Goal: Task Accomplishment & Management: Complete application form

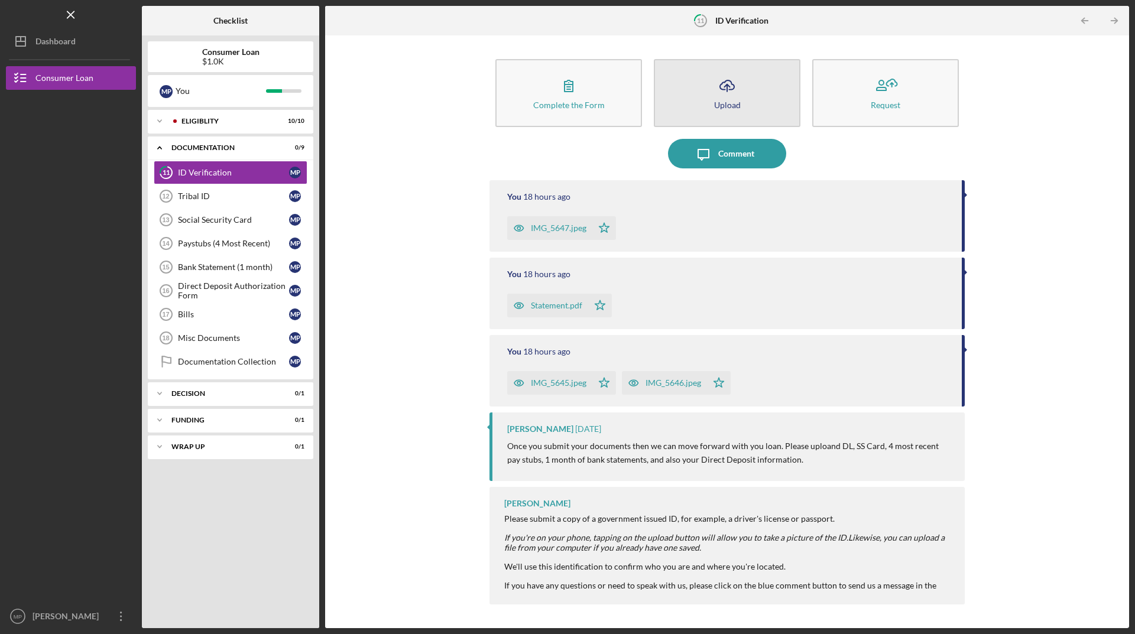
click at [717, 92] on icon "Icon/Upload" at bounding box center [727, 86] width 30 height 30
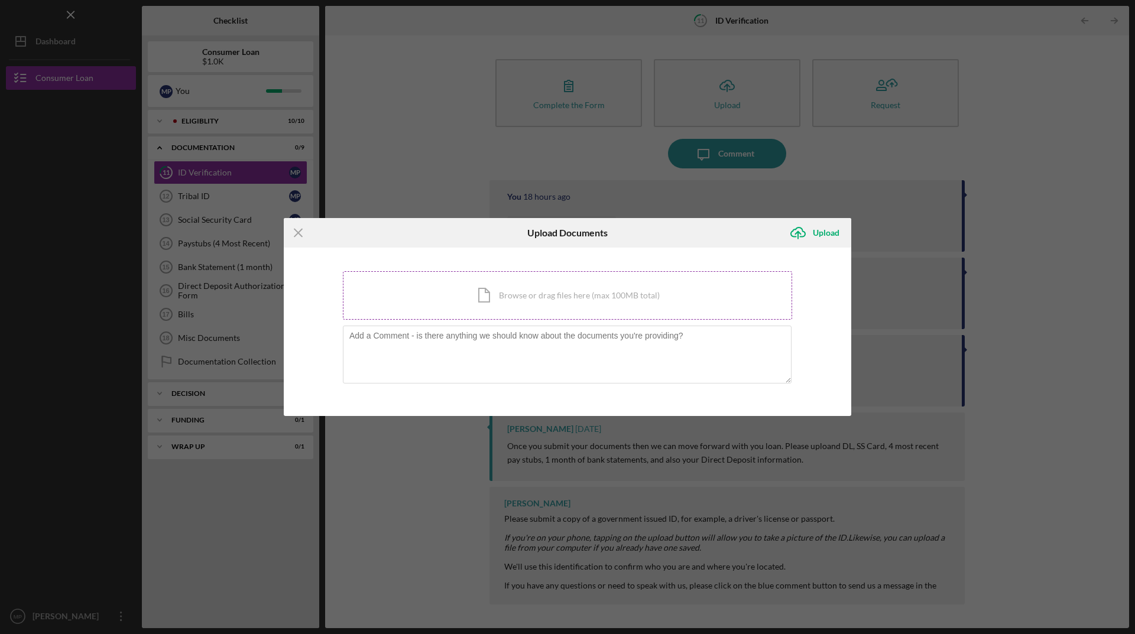
click at [516, 297] on div "Icon/Document Browse or drag files here (max 100MB total) Tap to choose files o…" at bounding box center [567, 295] width 449 height 48
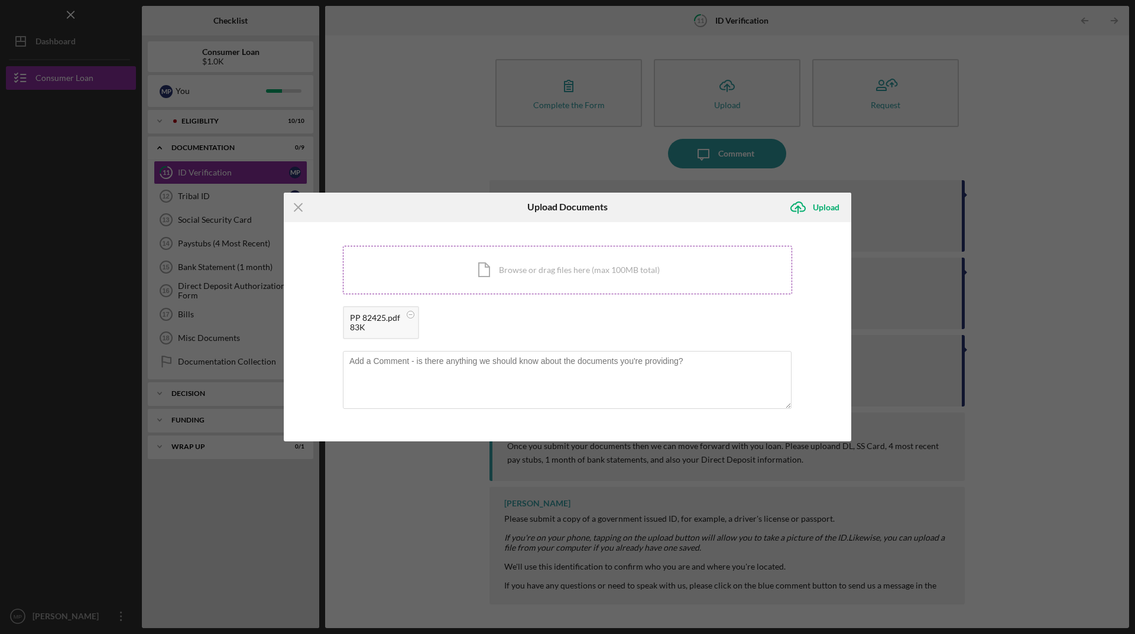
click at [531, 261] on div "Icon/Document Browse or drag files here (max 100MB total) Tap to choose files o…" at bounding box center [567, 270] width 449 height 48
click at [818, 202] on div "Upload" at bounding box center [826, 208] width 27 height 24
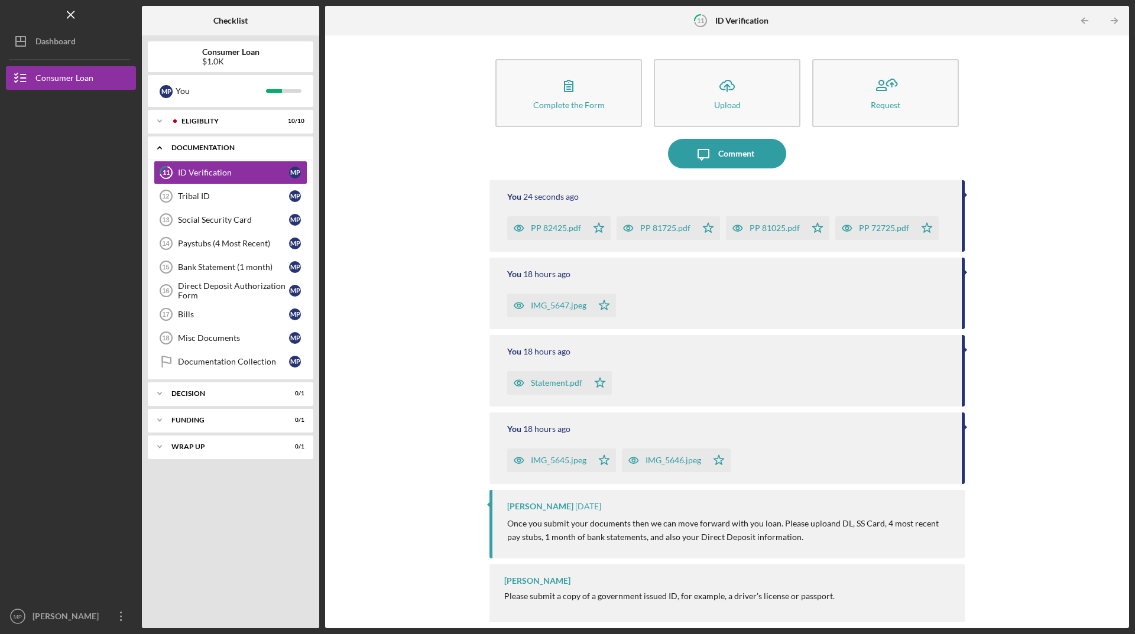
click at [168, 144] on icon "Icon/Expander" at bounding box center [160, 148] width 24 height 24
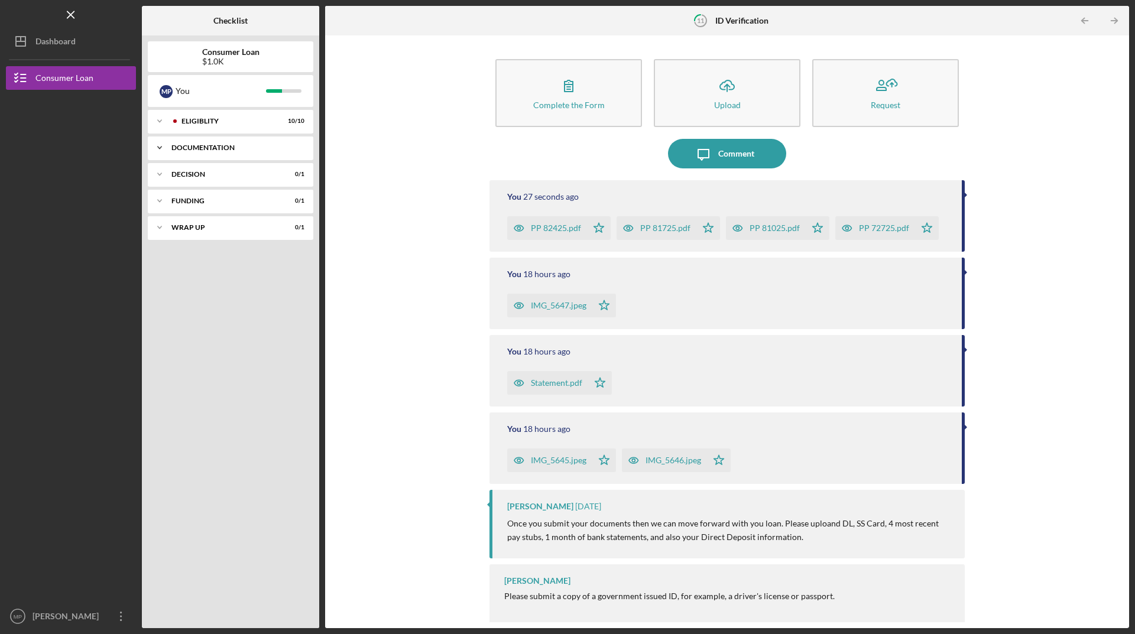
click at [160, 147] on icon "Icon/Expander" at bounding box center [160, 148] width 24 height 24
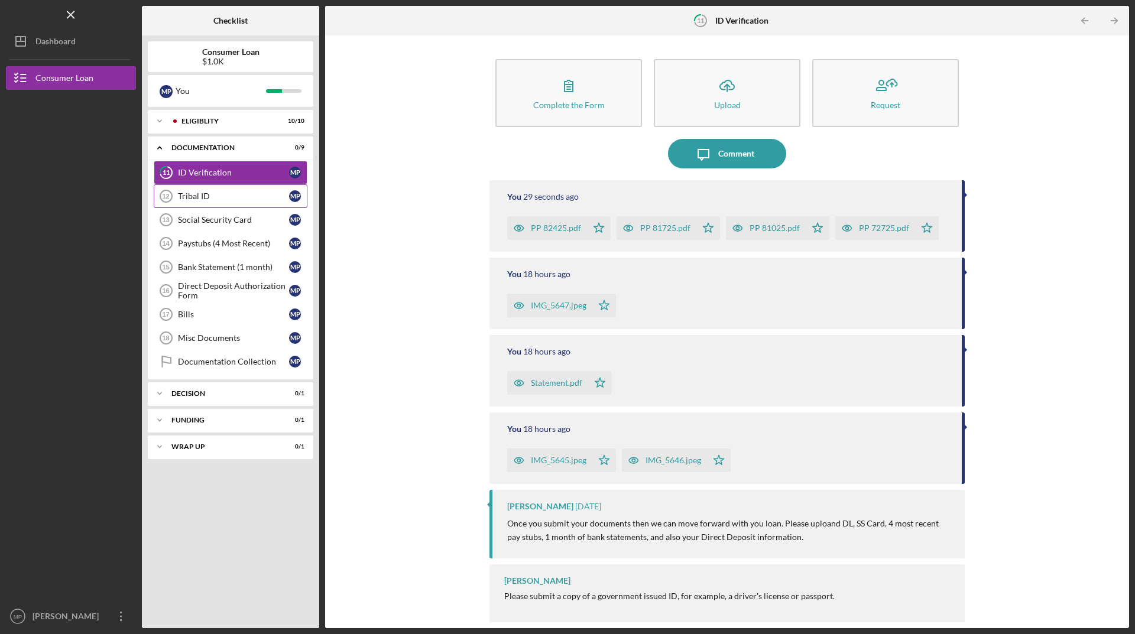
click at [168, 194] on tspan "12" at bounding box center [165, 196] width 7 height 7
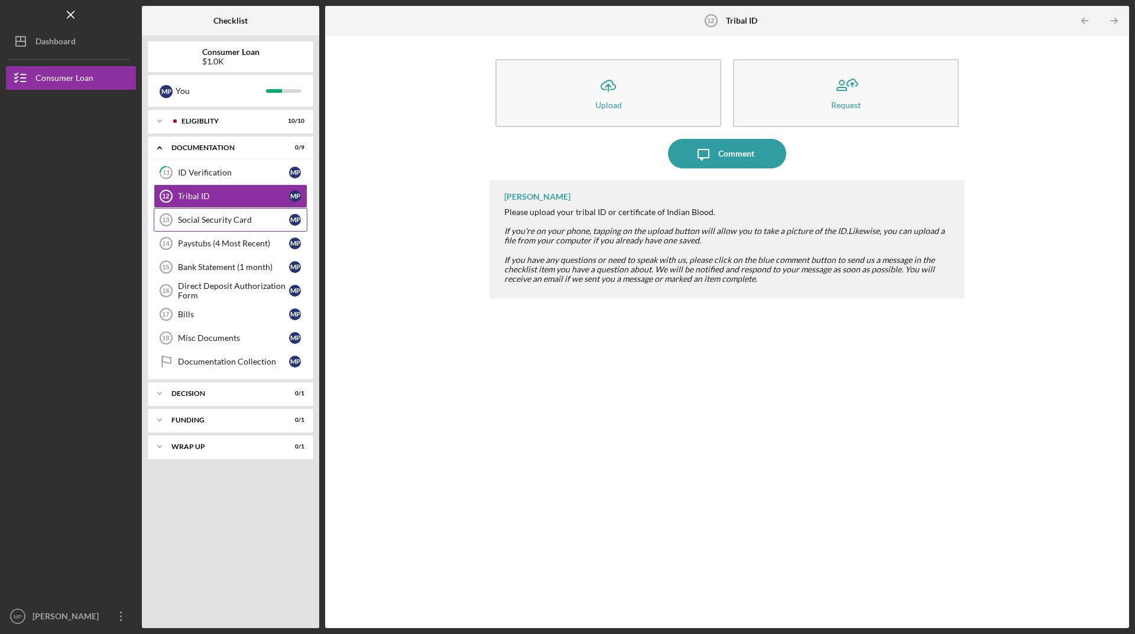
click at [168, 216] on tspan "13" at bounding box center [165, 219] width 7 height 7
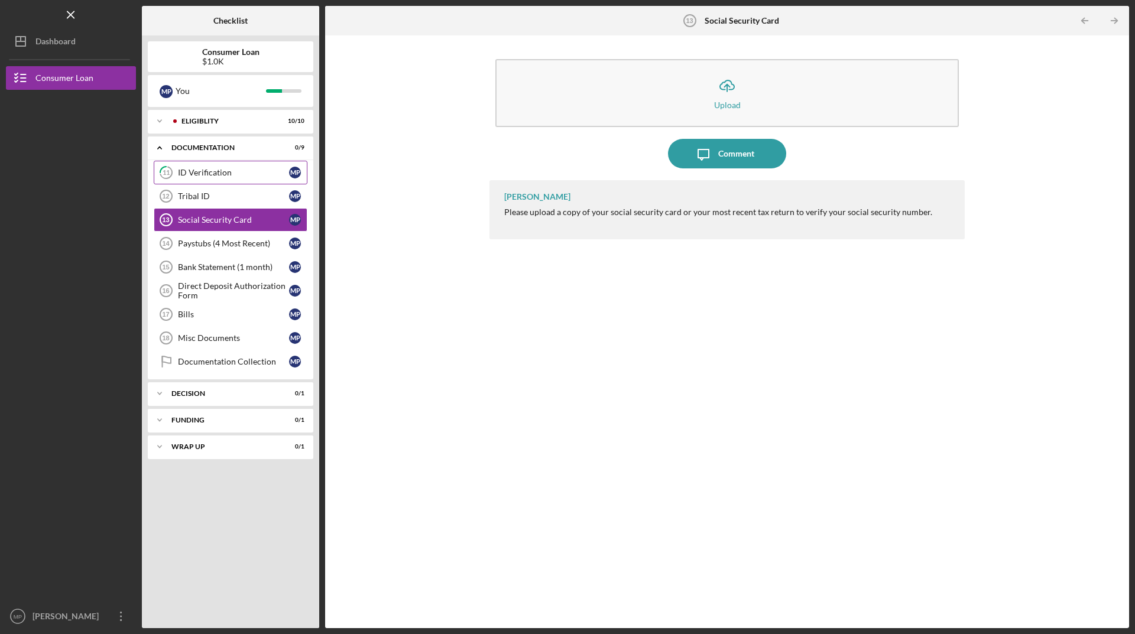
click at [172, 170] on icon "11" at bounding box center [166, 173] width 30 height 30
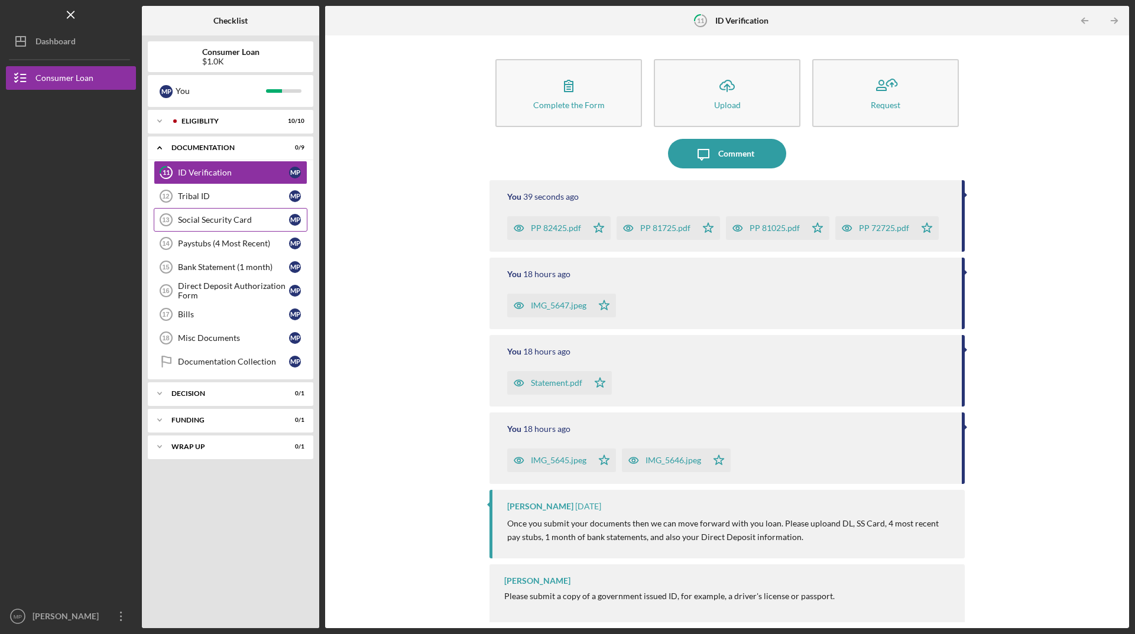
click at [177, 217] on icon "Social Security Card 13" at bounding box center [166, 220] width 30 height 30
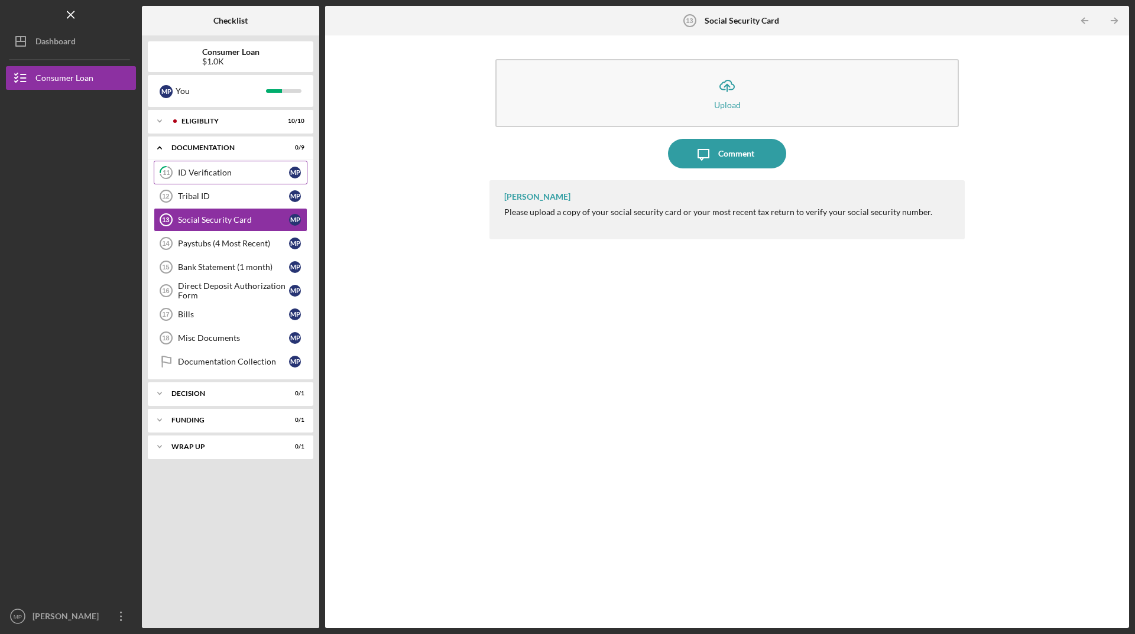
click at [172, 169] on icon "11" at bounding box center [166, 173] width 30 height 30
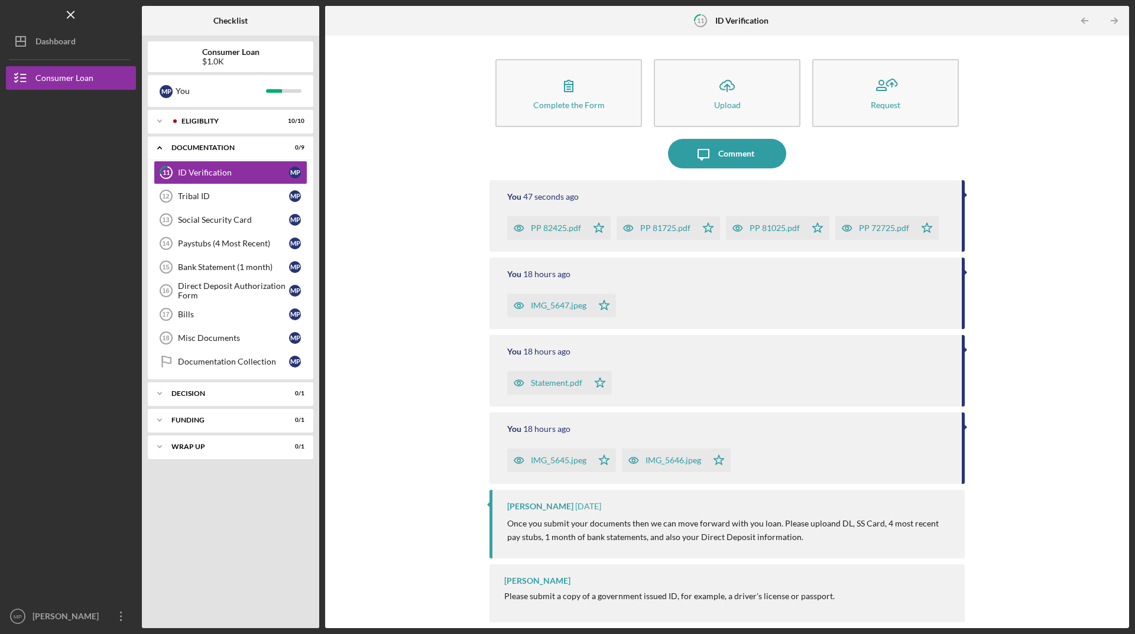
click at [546, 384] on div "Statement.pdf" at bounding box center [556, 382] width 51 height 9
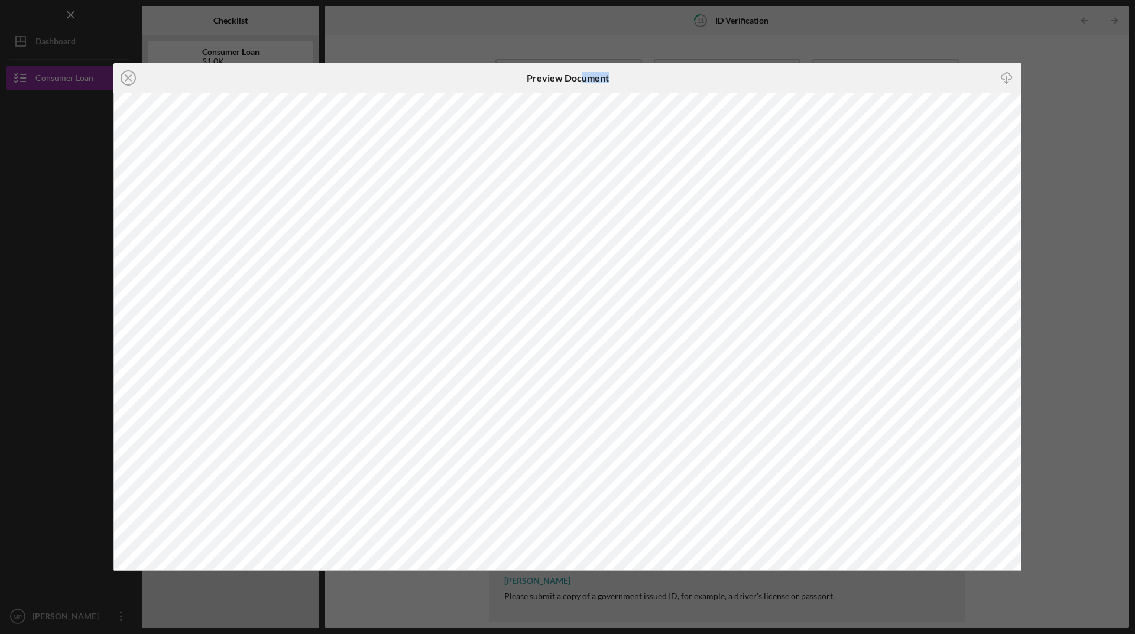
drag, startPoint x: 653, startPoint y: 72, endPoint x: 579, endPoint y: 64, distance: 74.9
click at [579, 64] on div "Preview Document" at bounding box center [567, 78] width 303 height 30
click at [129, 81] on icon "Icon/Close" at bounding box center [128, 78] width 30 height 30
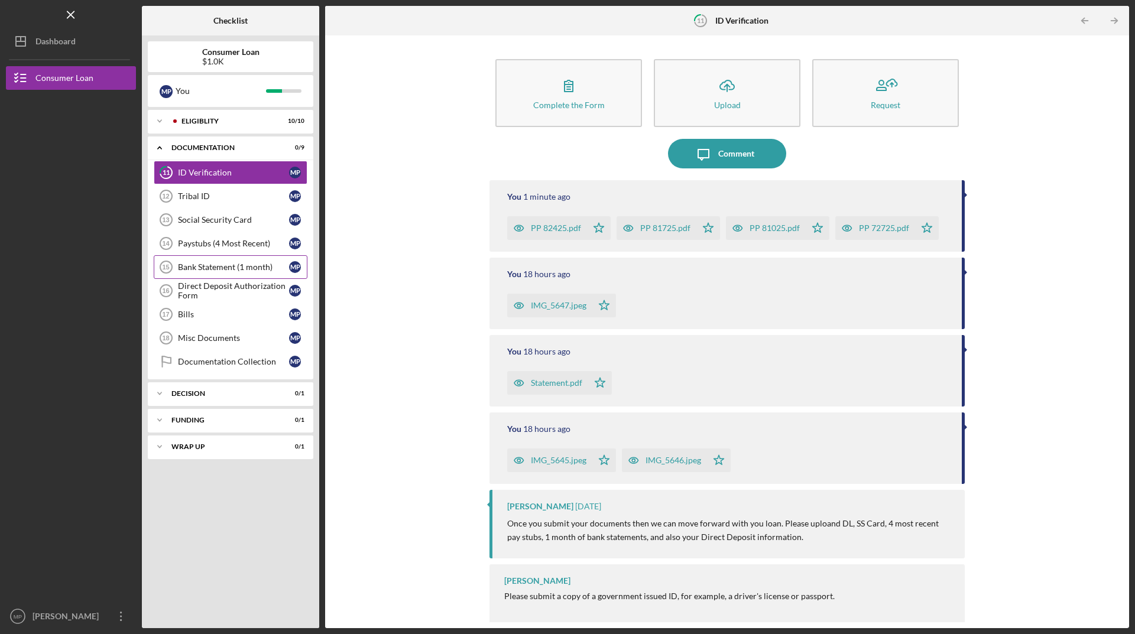
click at [194, 267] on div "Bank Statement (1 month)" at bounding box center [233, 266] width 111 height 9
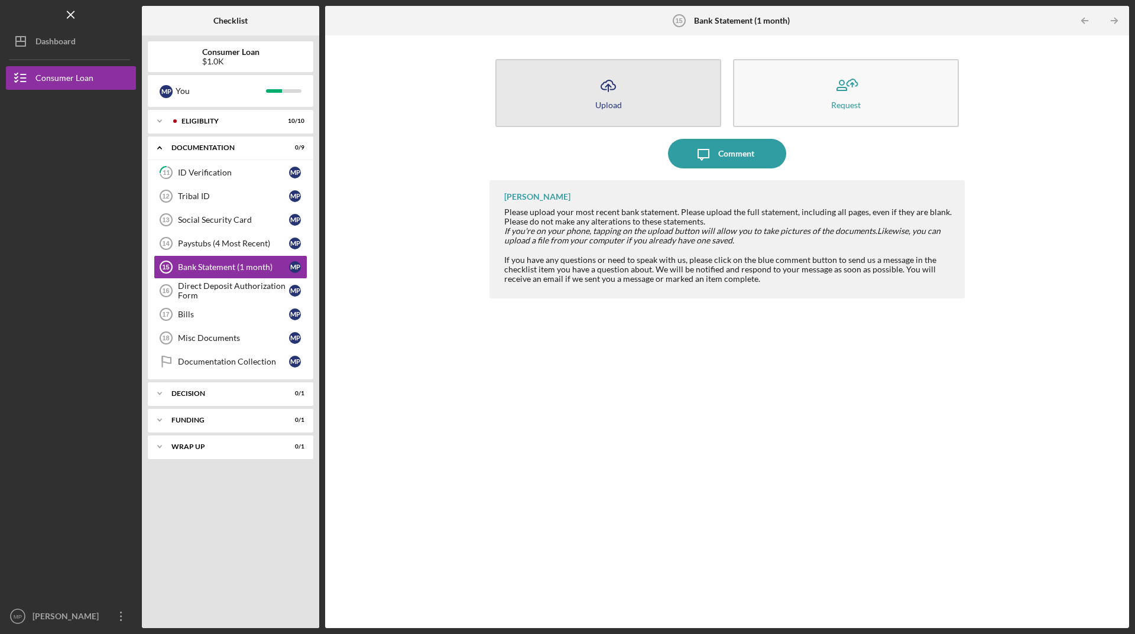
click at [619, 102] on div "Upload" at bounding box center [608, 104] width 27 height 9
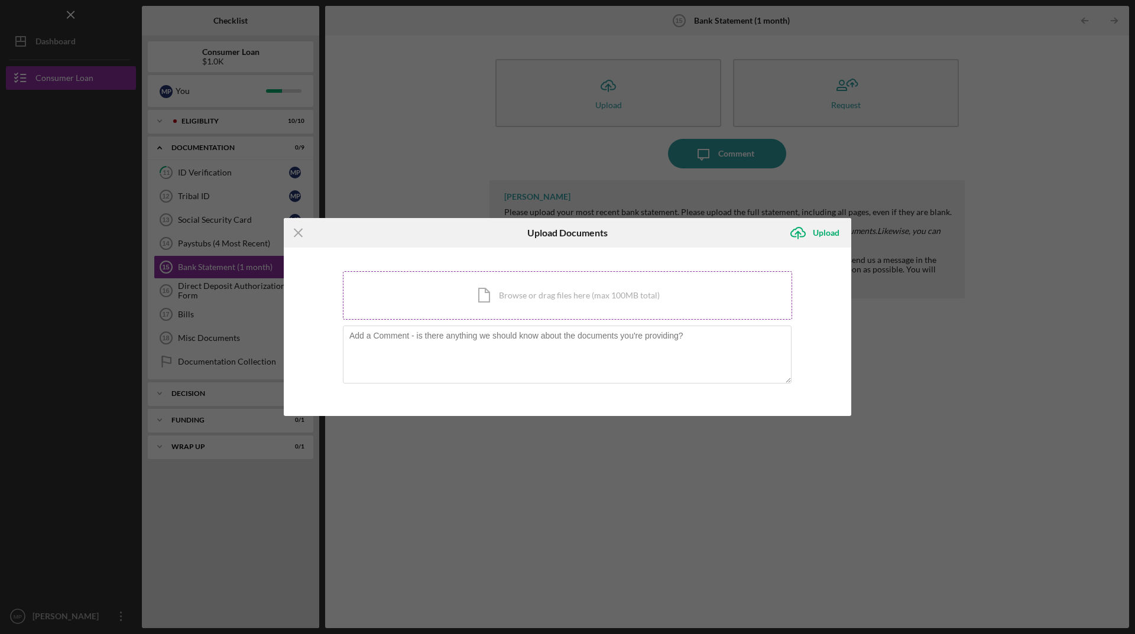
click at [490, 291] on div "Icon/Document Browse or drag files here (max 100MB total) Tap to choose files o…" at bounding box center [567, 295] width 449 height 48
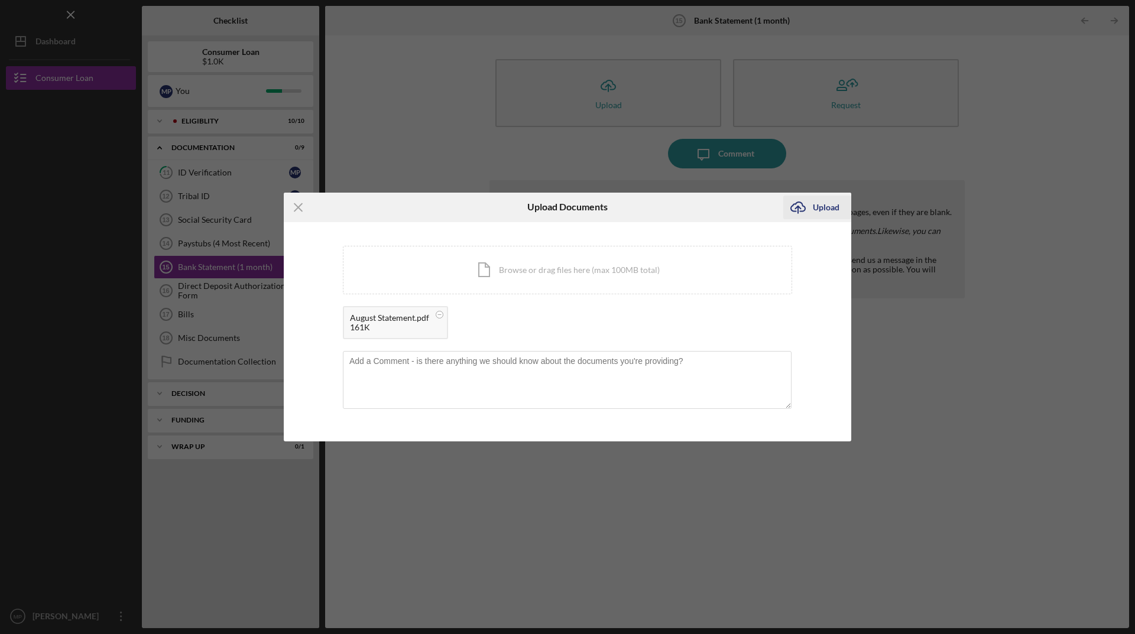
click at [827, 210] on div "Upload" at bounding box center [826, 208] width 27 height 24
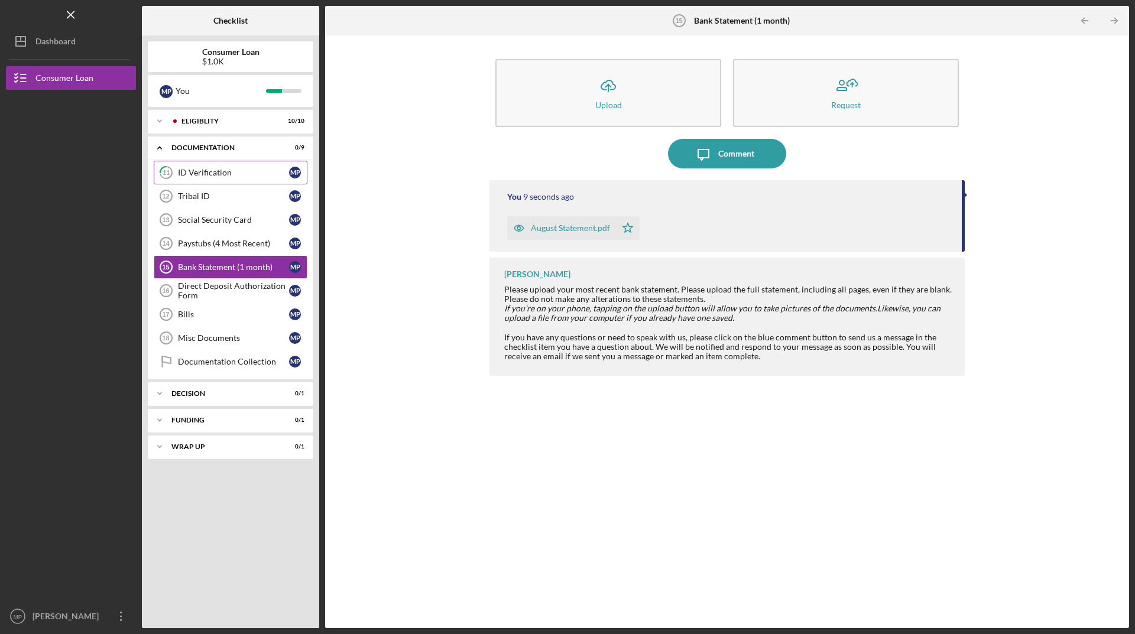
click at [189, 176] on div "ID Verification" at bounding box center [233, 172] width 111 height 9
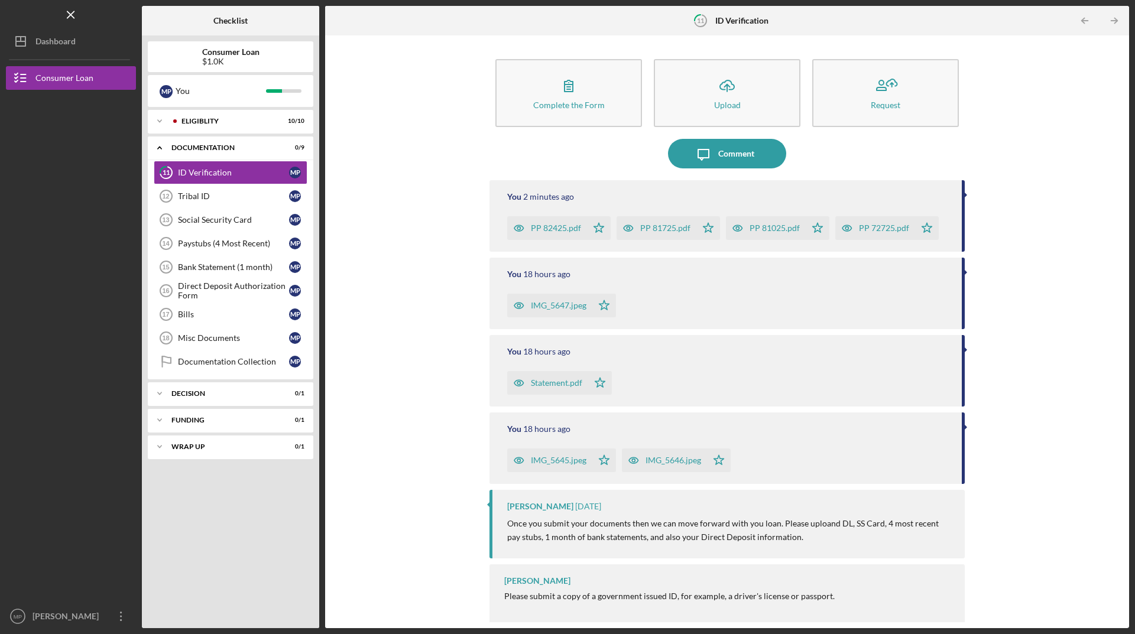
click at [537, 301] on div "IMG_5647.jpeg" at bounding box center [559, 305] width 56 height 9
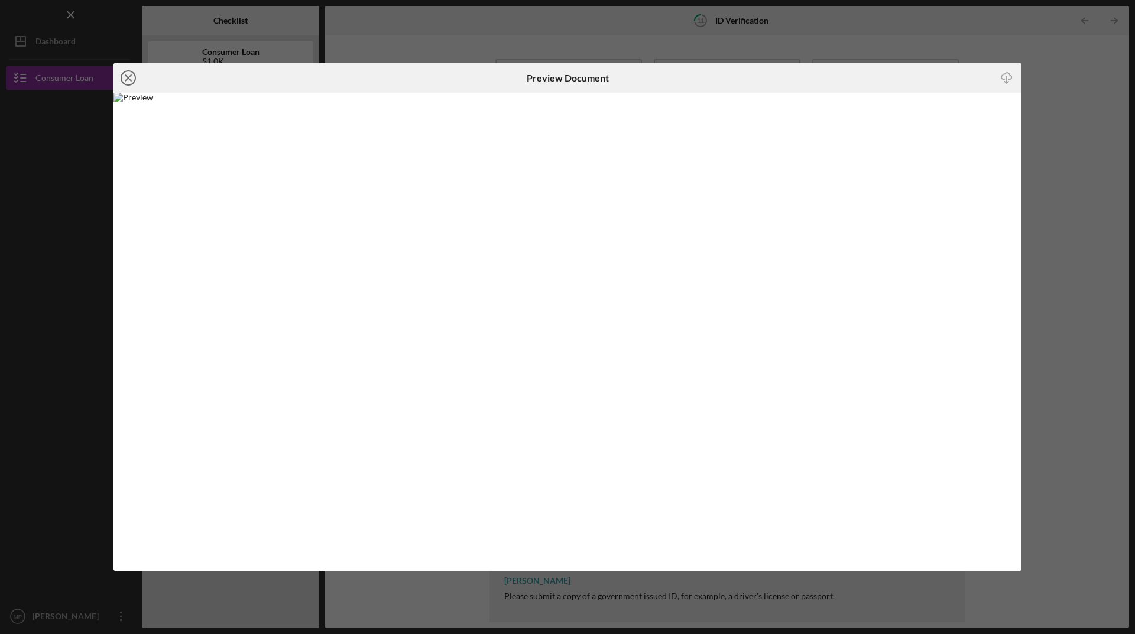
click at [120, 76] on icon "Icon/Close" at bounding box center [128, 78] width 30 height 30
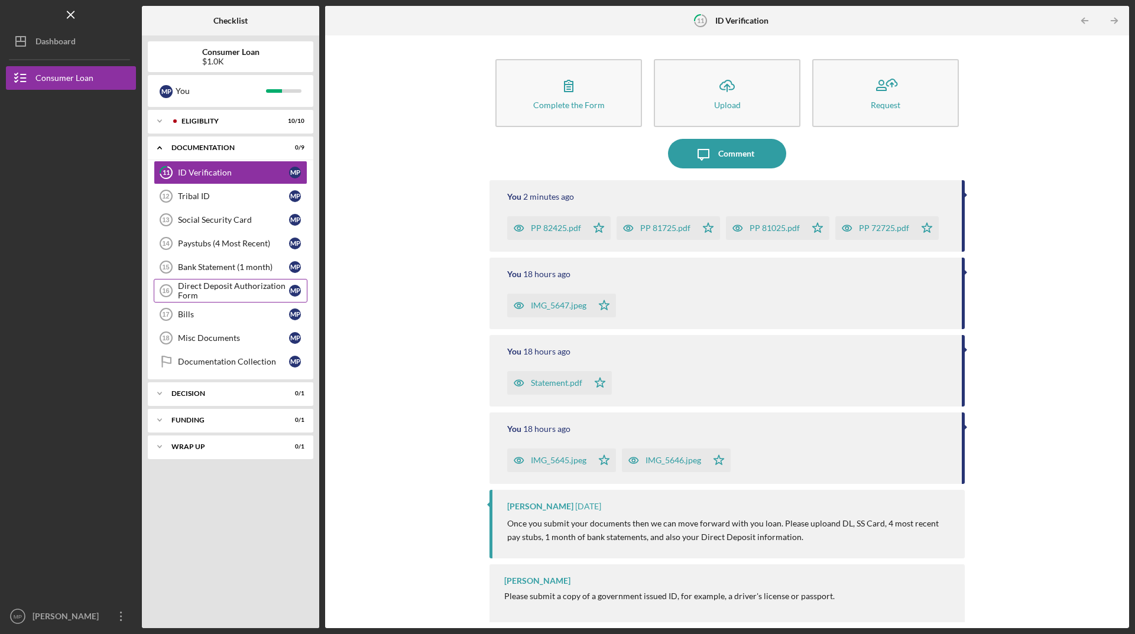
click at [185, 288] on div "Direct Deposit Authorization Form" at bounding box center [233, 290] width 111 height 19
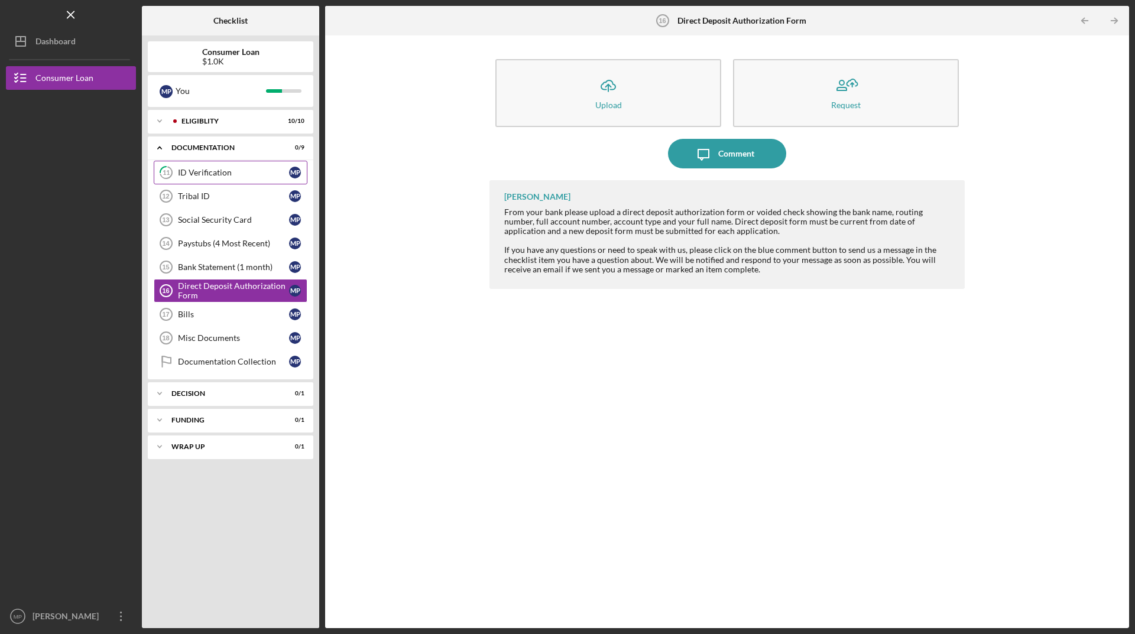
click at [210, 177] on div "ID Verification" at bounding box center [233, 172] width 111 height 9
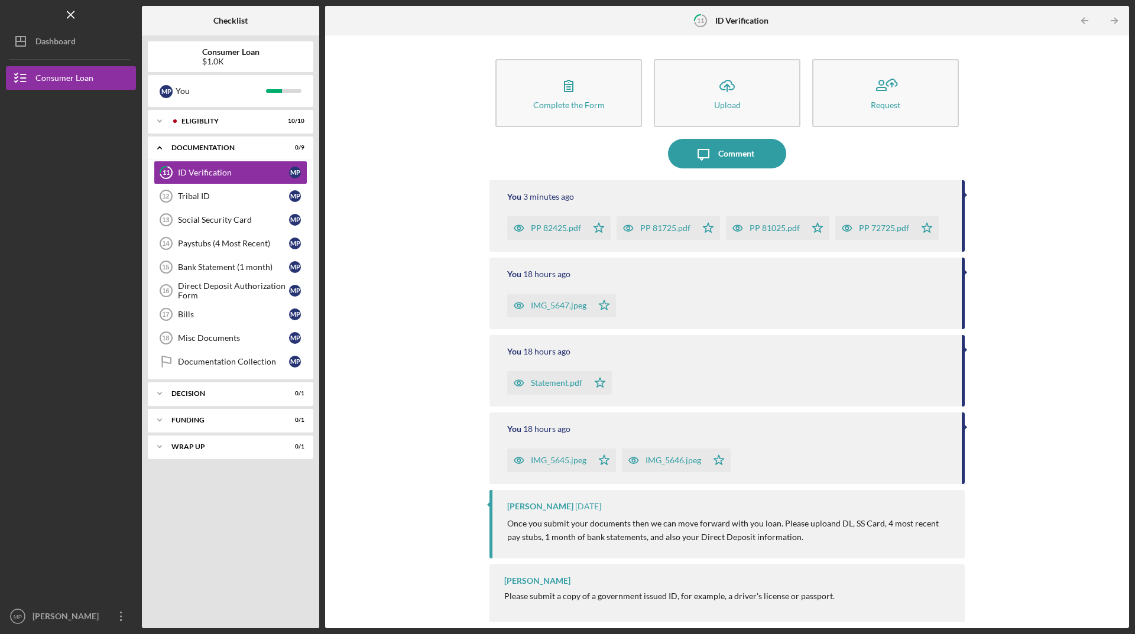
click at [561, 305] on div "IMG_5647.jpeg" at bounding box center [559, 305] width 56 height 9
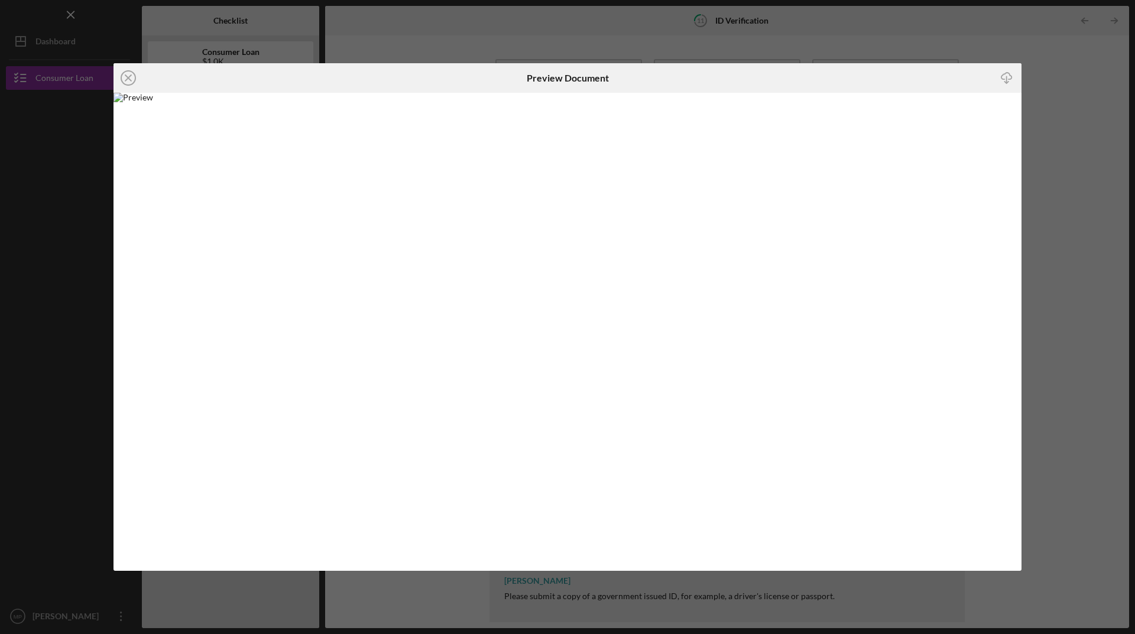
click at [561, 305] on img at bounding box center [567, 331] width 908 height 477
click at [126, 79] on icon "Icon/Close" at bounding box center [128, 78] width 30 height 30
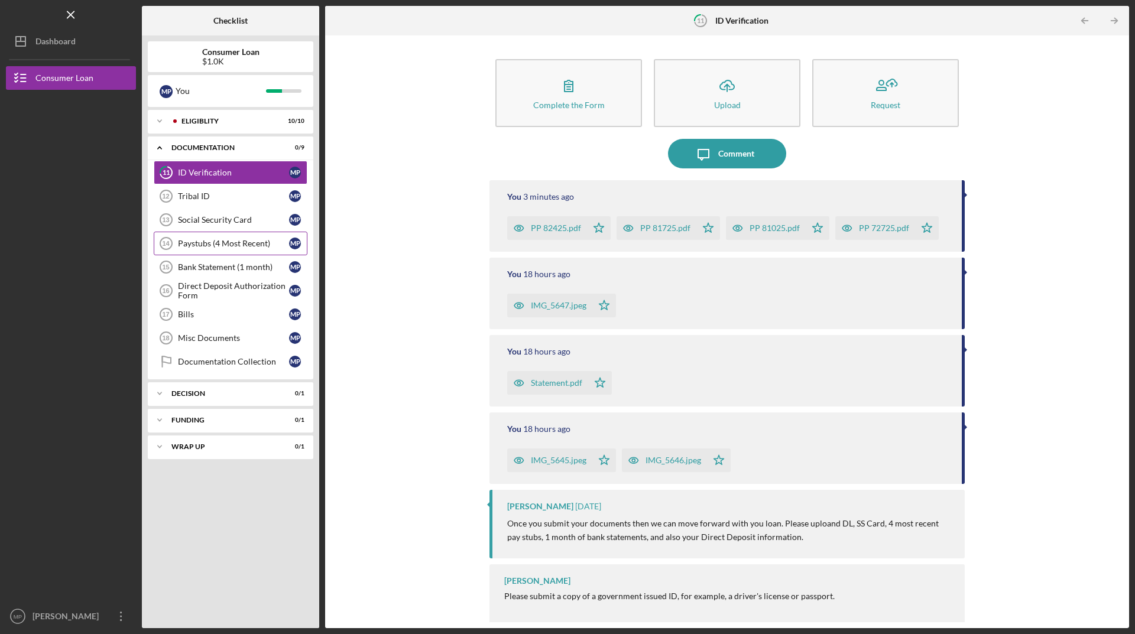
click at [218, 242] on div "Paystubs (4 Most Recent)" at bounding box center [233, 243] width 111 height 9
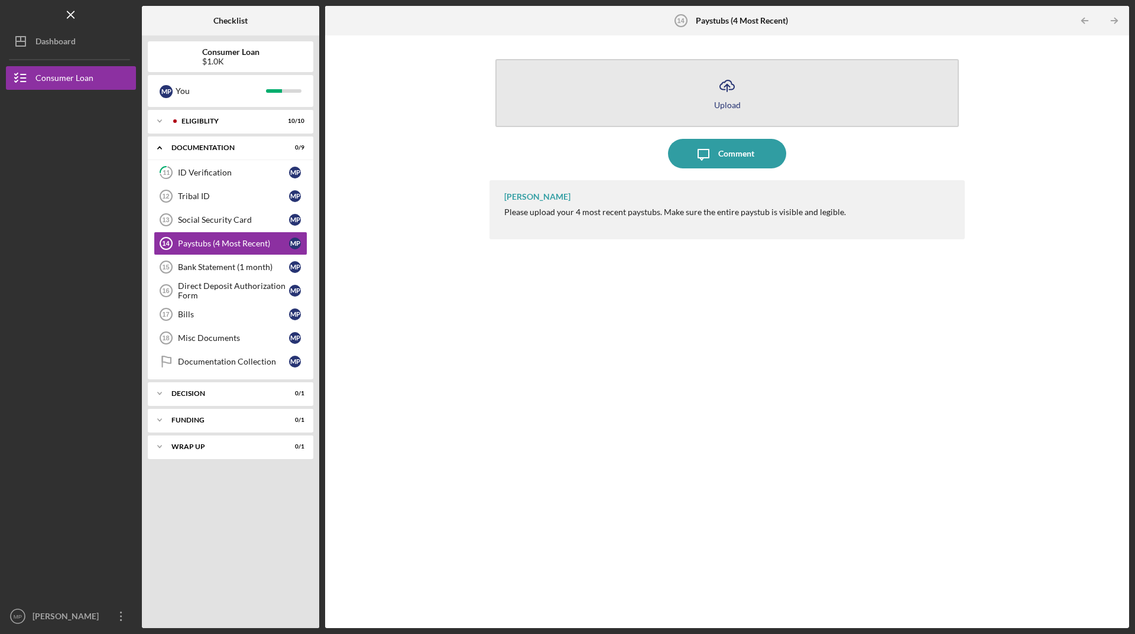
click at [730, 93] on icon "Icon/Upload" at bounding box center [727, 86] width 30 height 30
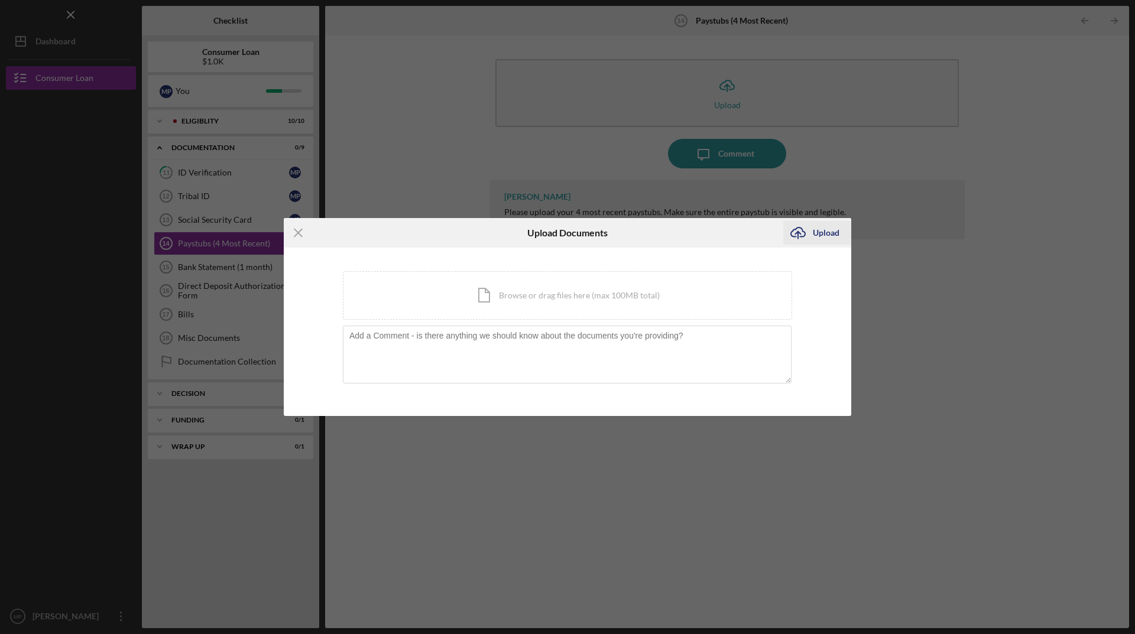
click at [811, 228] on icon "Icon/Upload" at bounding box center [798, 233] width 30 height 30
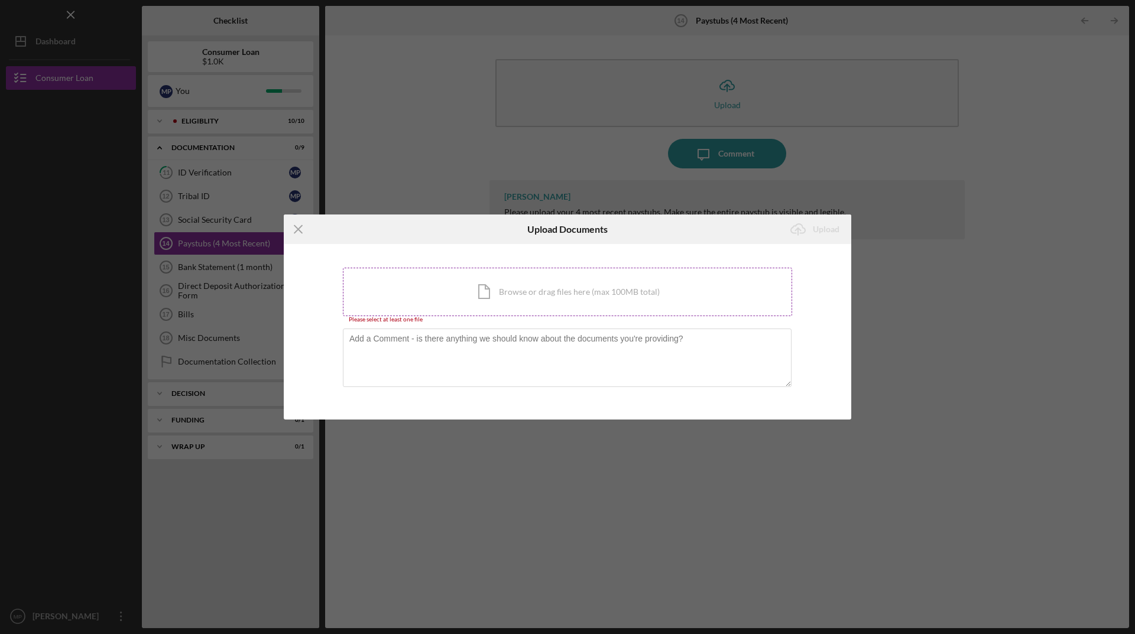
click at [486, 280] on div "Icon/Document Browse or drag files here (max 100MB total) Tap to choose files o…" at bounding box center [567, 292] width 449 height 48
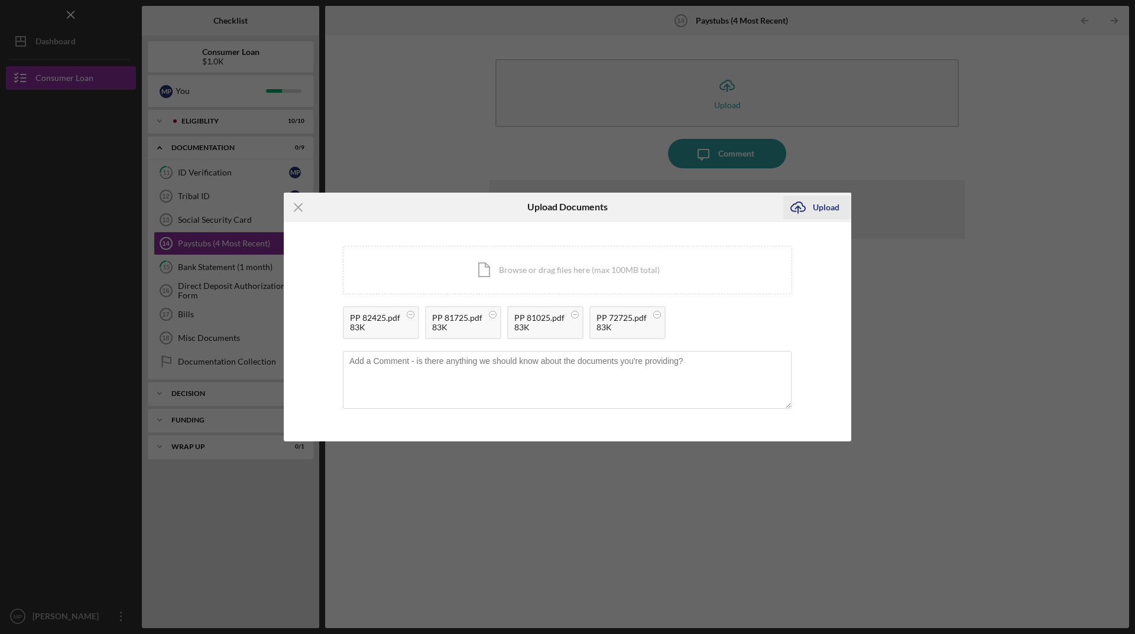
click at [813, 204] on div "Upload" at bounding box center [826, 208] width 27 height 24
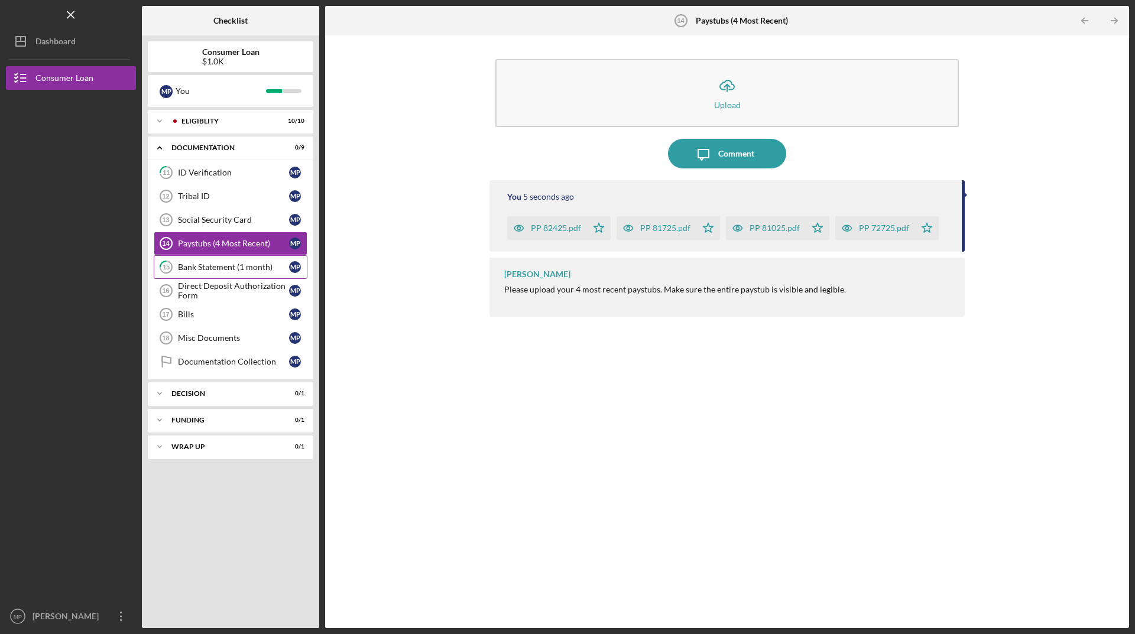
click at [203, 267] on div "Bank Statement (1 month)" at bounding box center [233, 266] width 111 height 9
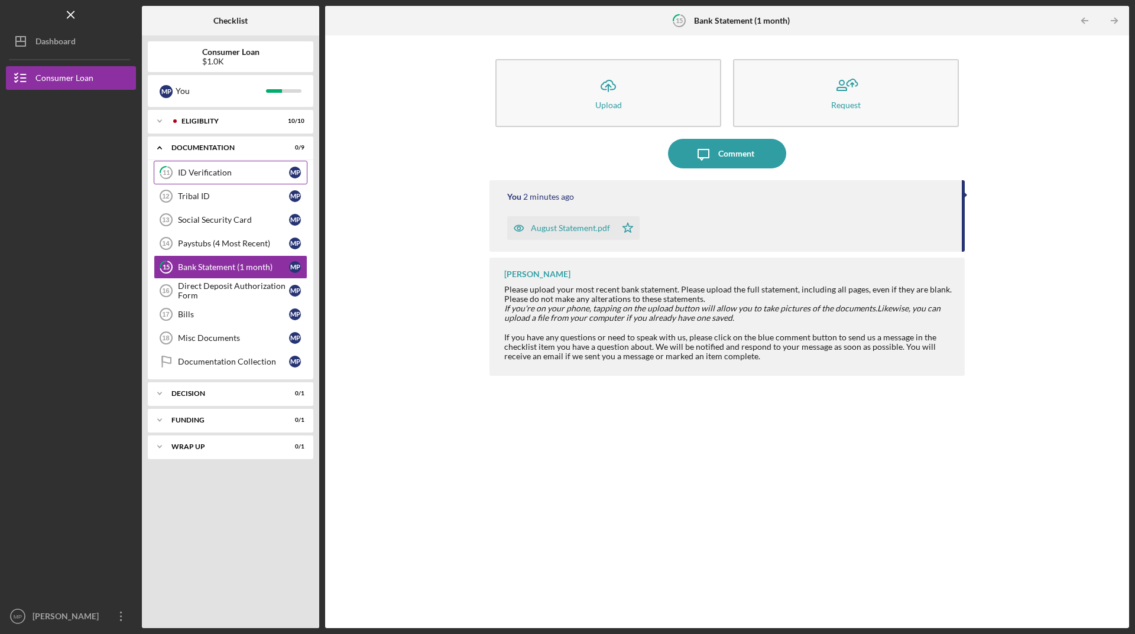
click at [202, 168] on div "ID Verification" at bounding box center [233, 172] width 111 height 9
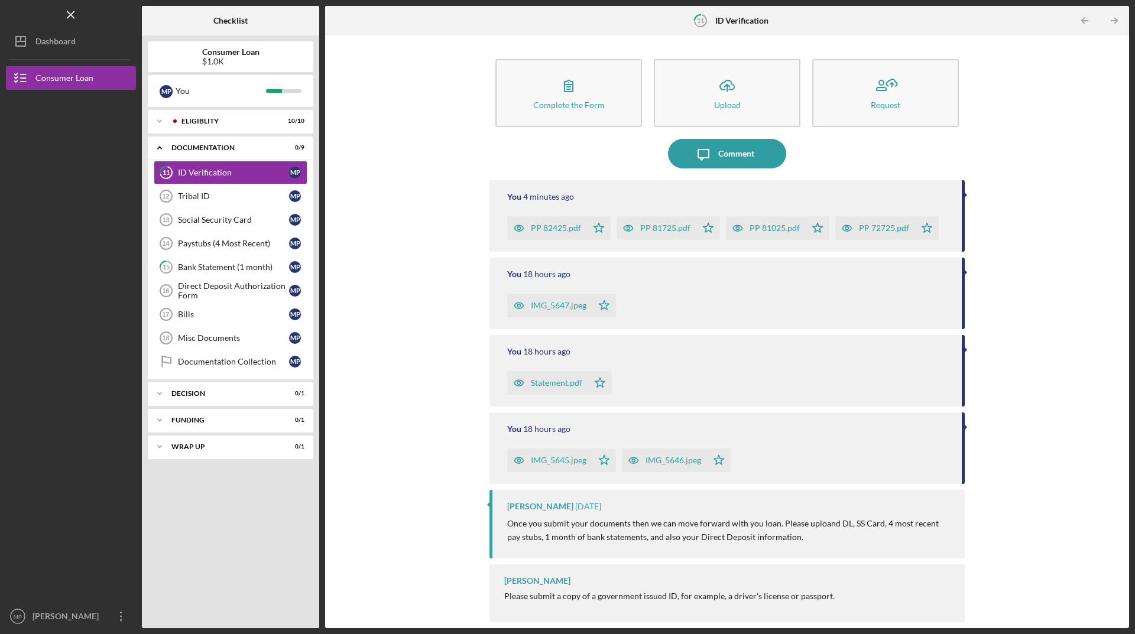
click at [538, 458] on div "IMG_5645.jpeg" at bounding box center [559, 460] width 56 height 9
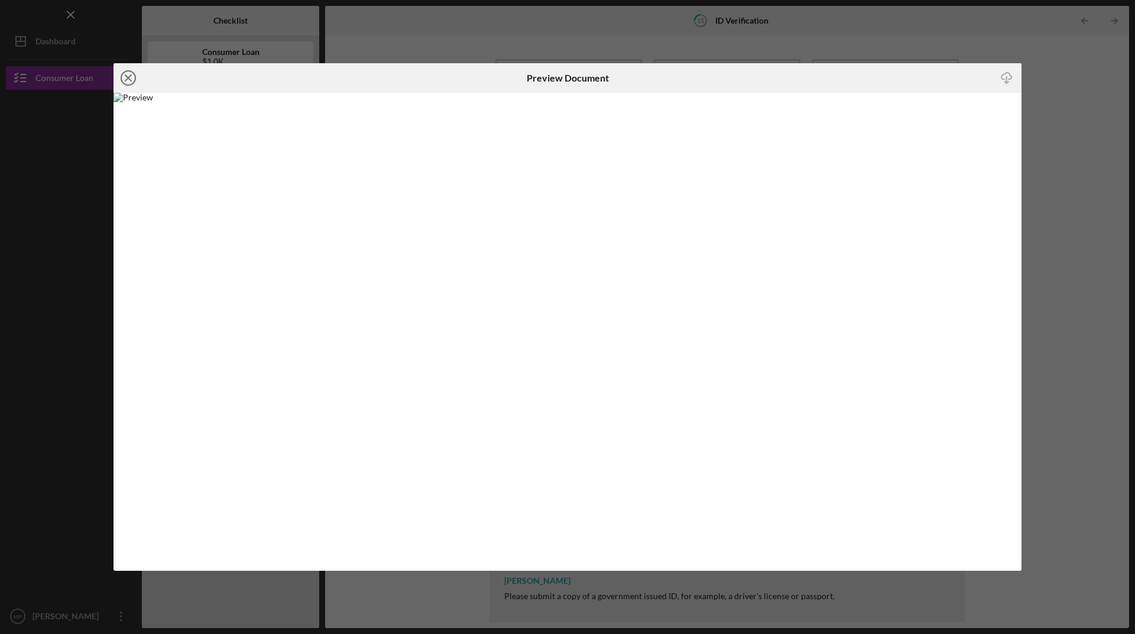
click at [134, 77] on icon "Icon/Close" at bounding box center [128, 78] width 30 height 30
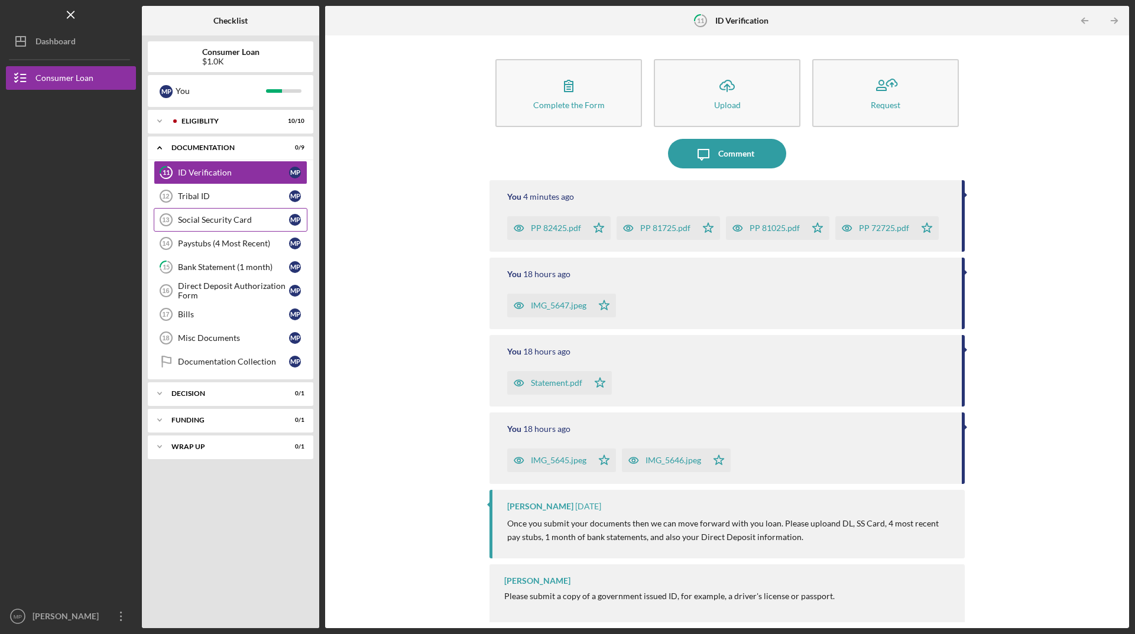
click at [222, 217] on div "Social Security Card" at bounding box center [233, 219] width 111 height 9
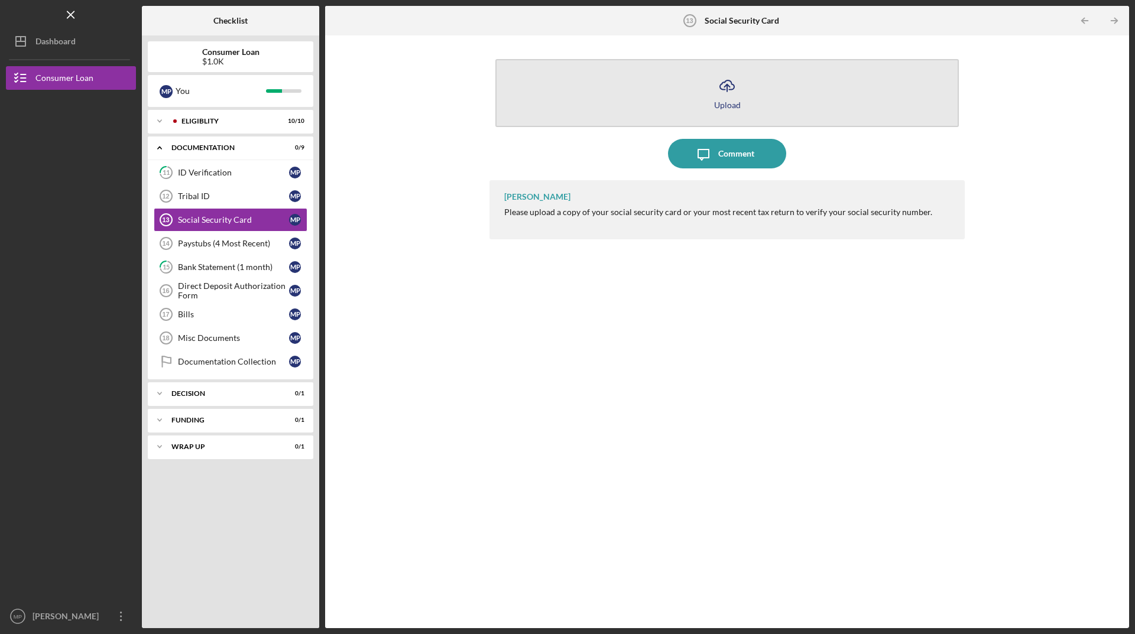
click at [726, 90] on icon "Icon/Upload" at bounding box center [727, 86] width 30 height 30
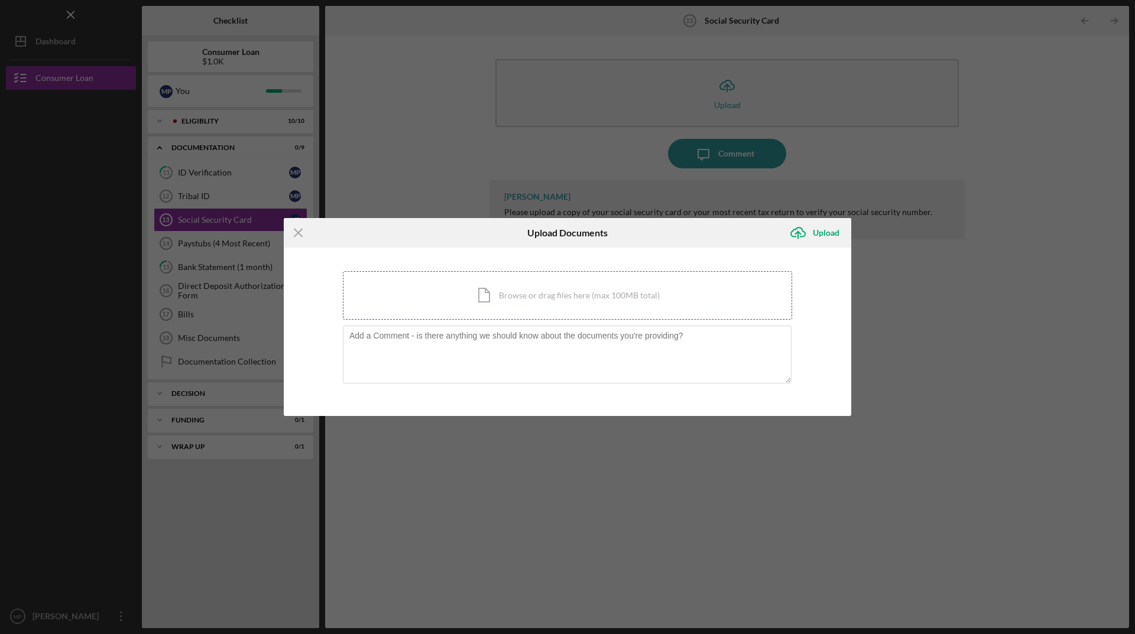
click at [488, 299] on div "Icon/Document Browse or drag files here (max 100MB total) Tap to choose files o…" at bounding box center [567, 295] width 449 height 48
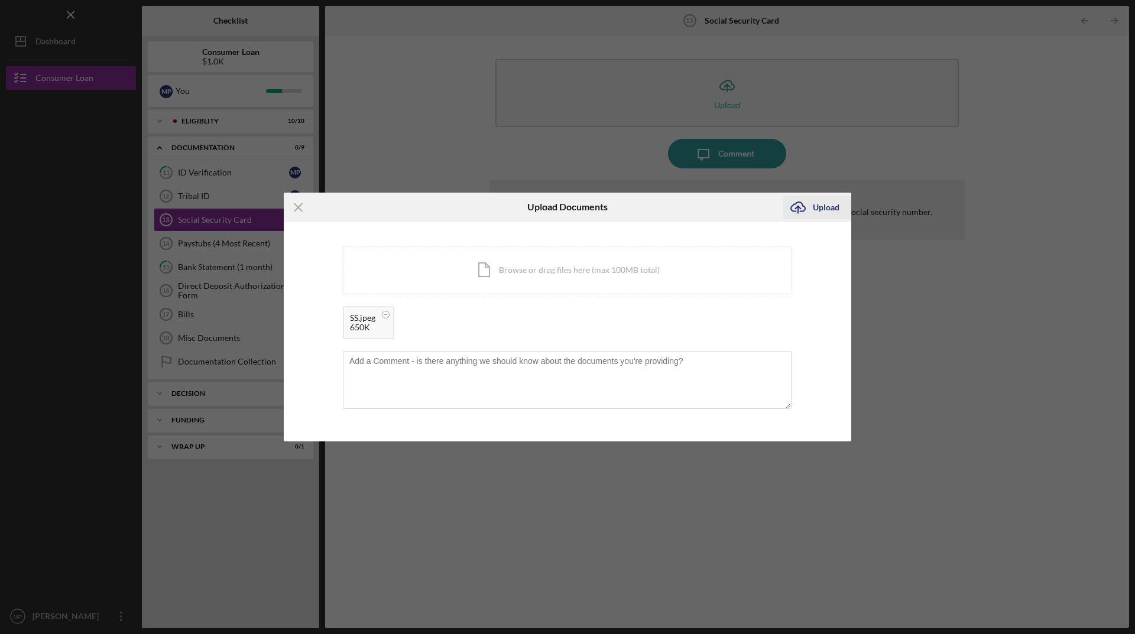
click at [811, 201] on icon "Icon/Upload" at bounding box center [798, 208] width 30 height 30
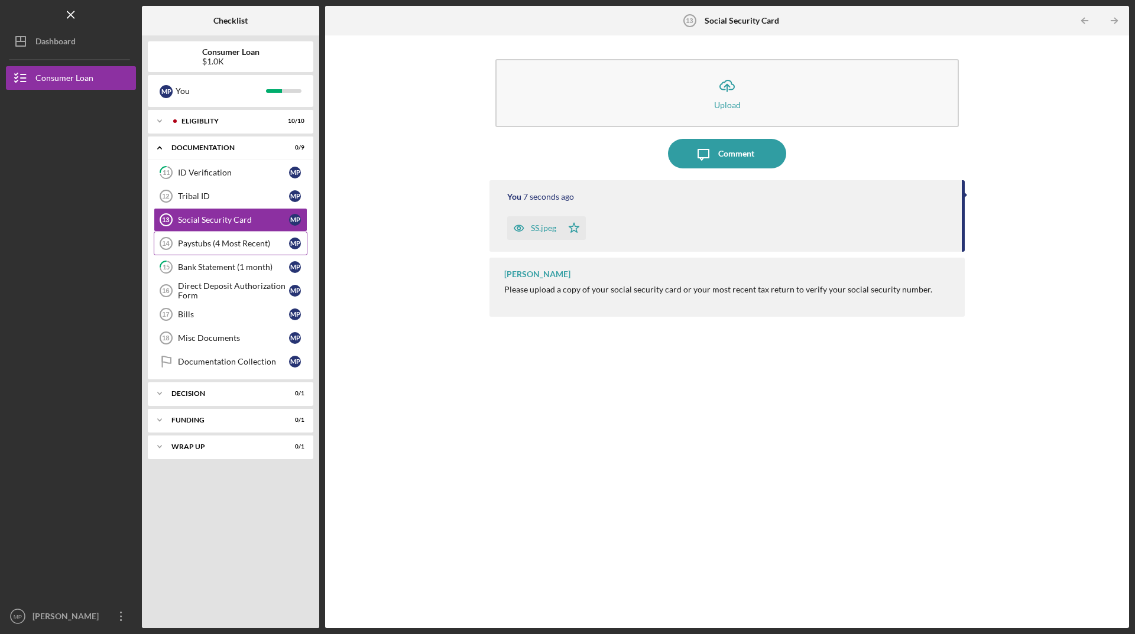
click at [193, 235] on link "Paystubs (4 Most Recent) 14 Paystubs (4 Most Recent) M P" at bounding box center [231, 244] width 154 height 24
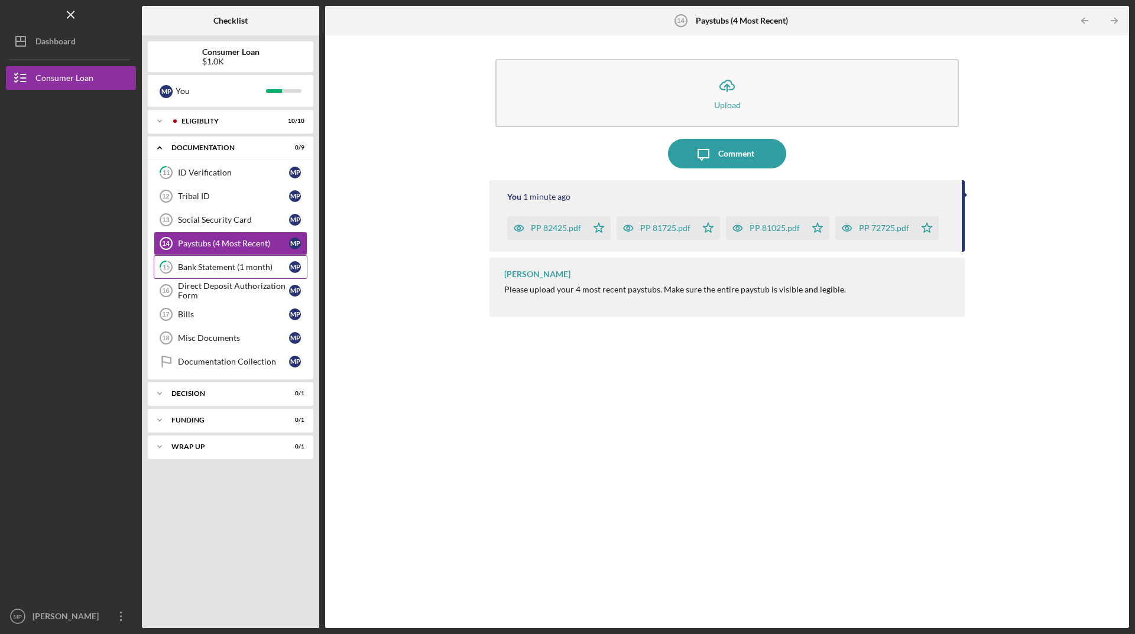
click at [197, 266] on div "Bank Statement (1 month)" at bounding box center [233, 266] width 111 height 9
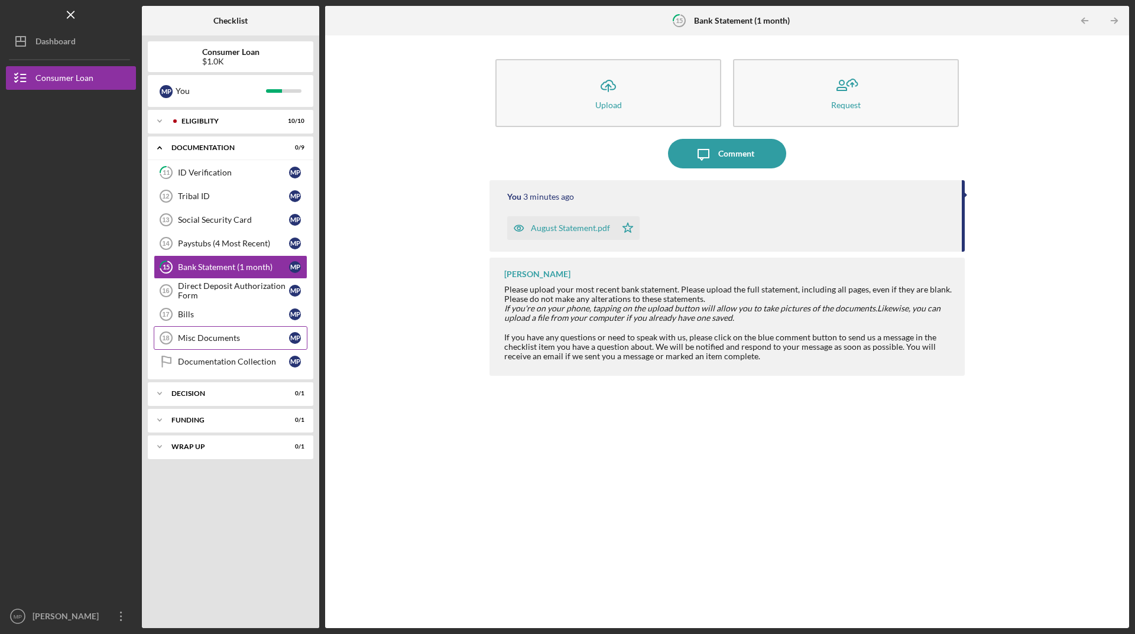
click at [191, 334] on div "Misc Documents" at bounding box center [233, 337] width 111 height 9
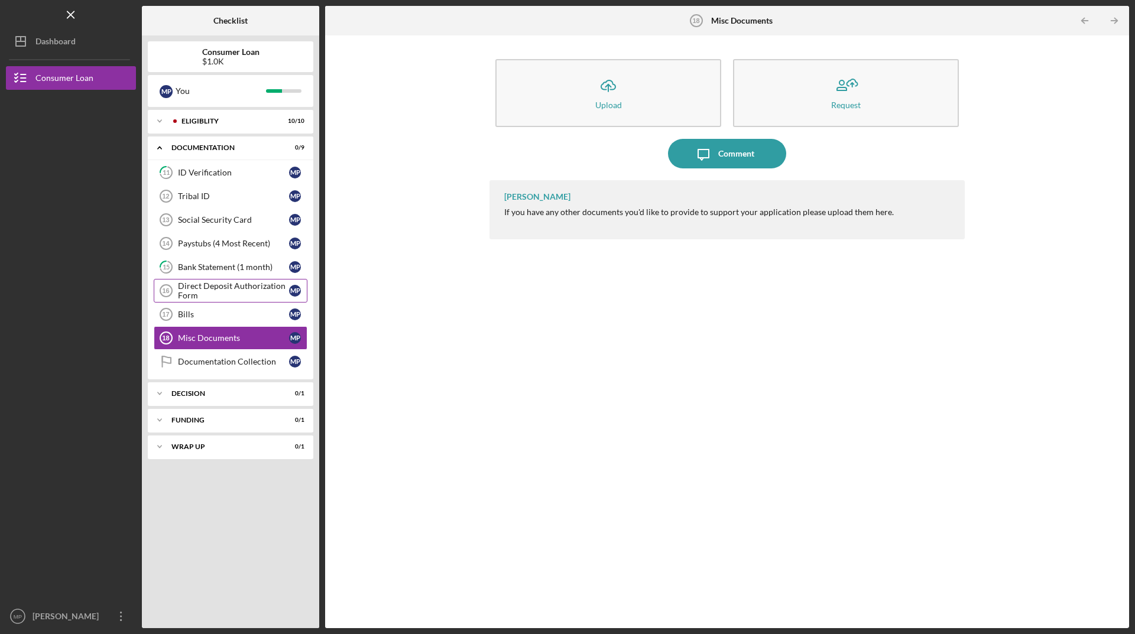
click at [200, 287] on div "Direct Deposit Authorization Form" at bounding box center [233, 290] width 111 height 19
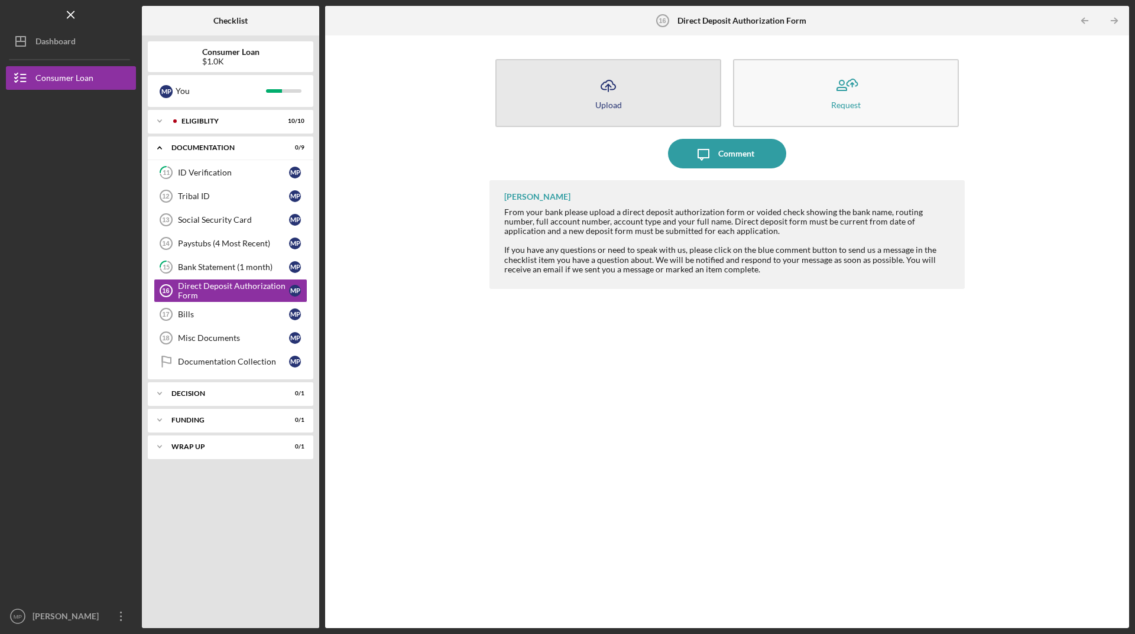
click at [613, 92] on icon "Icon/Upload" at bounding box center [608, 86] width 30 height 30
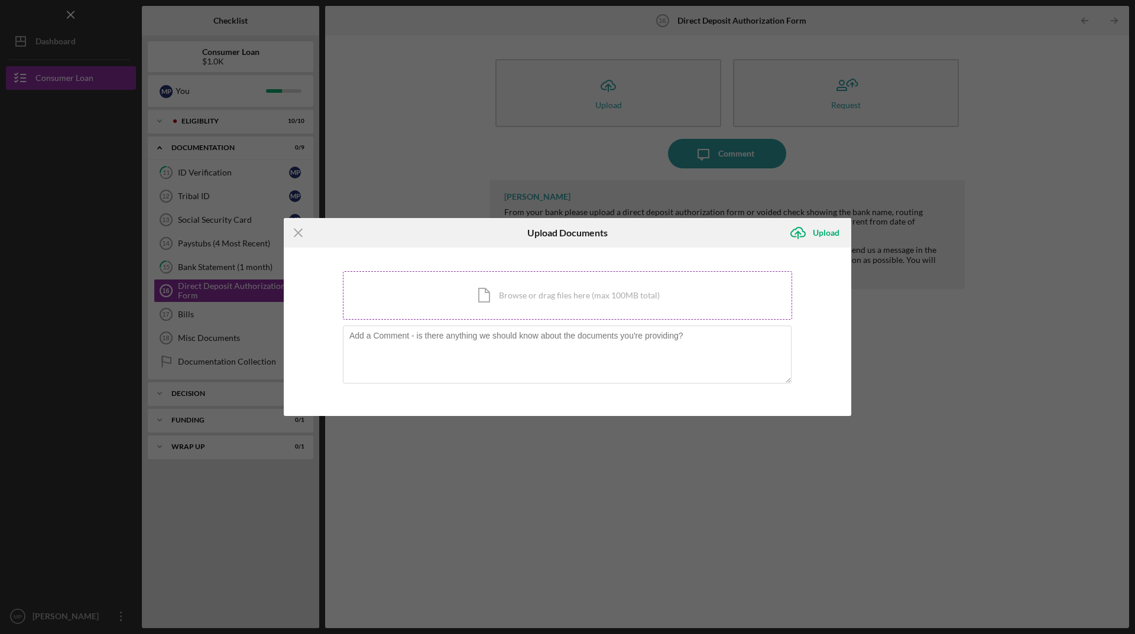
click at [517, 297] on div "Icon/Document Browse or drag files here (max 100MB total) Tap to choose files o…" at bounding box center [567, 295] width 449 height 48
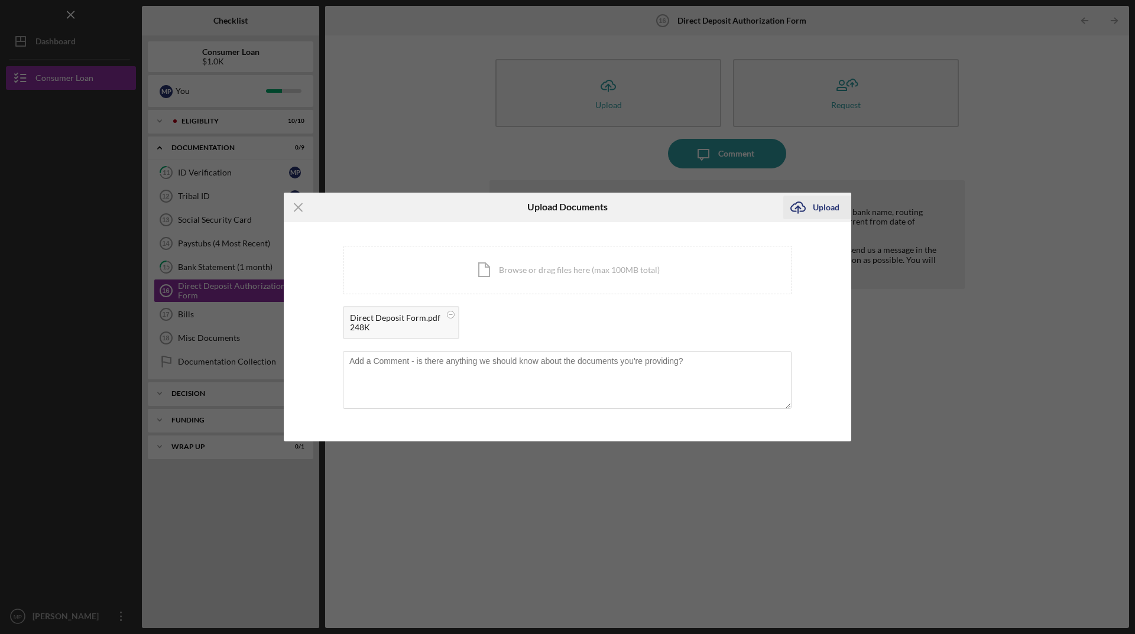
click at [814, 208] on div "Upload" at bounding box center [826, 208] width 27 height 24
